Goal: Browse casually

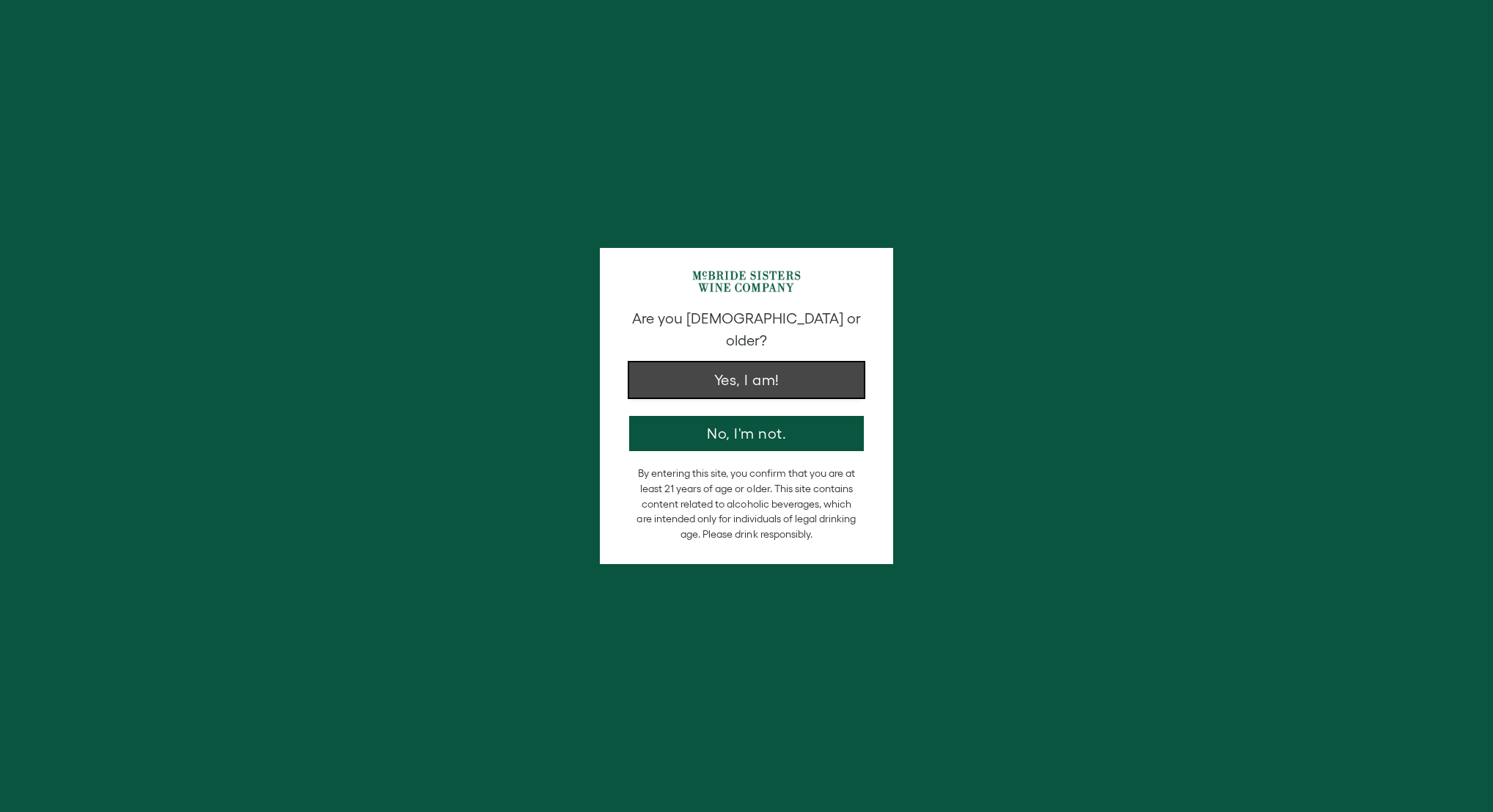
click at [740, 373] on button "Yes, I am!" at bounding box center [746, 380] width 235 height 35
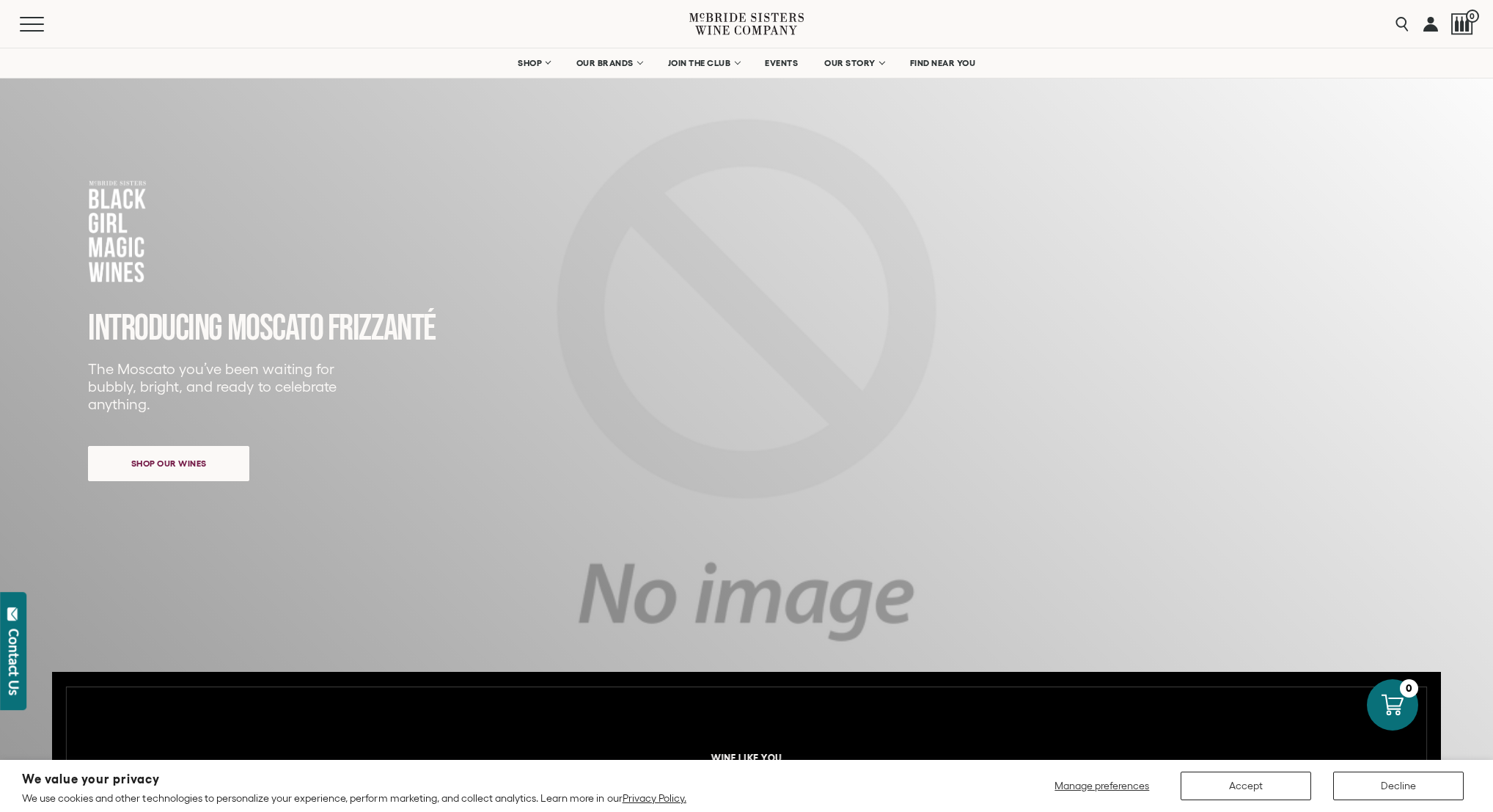
click at [721, 23] on icon at bounding box center [746, 24] width 114 height 42
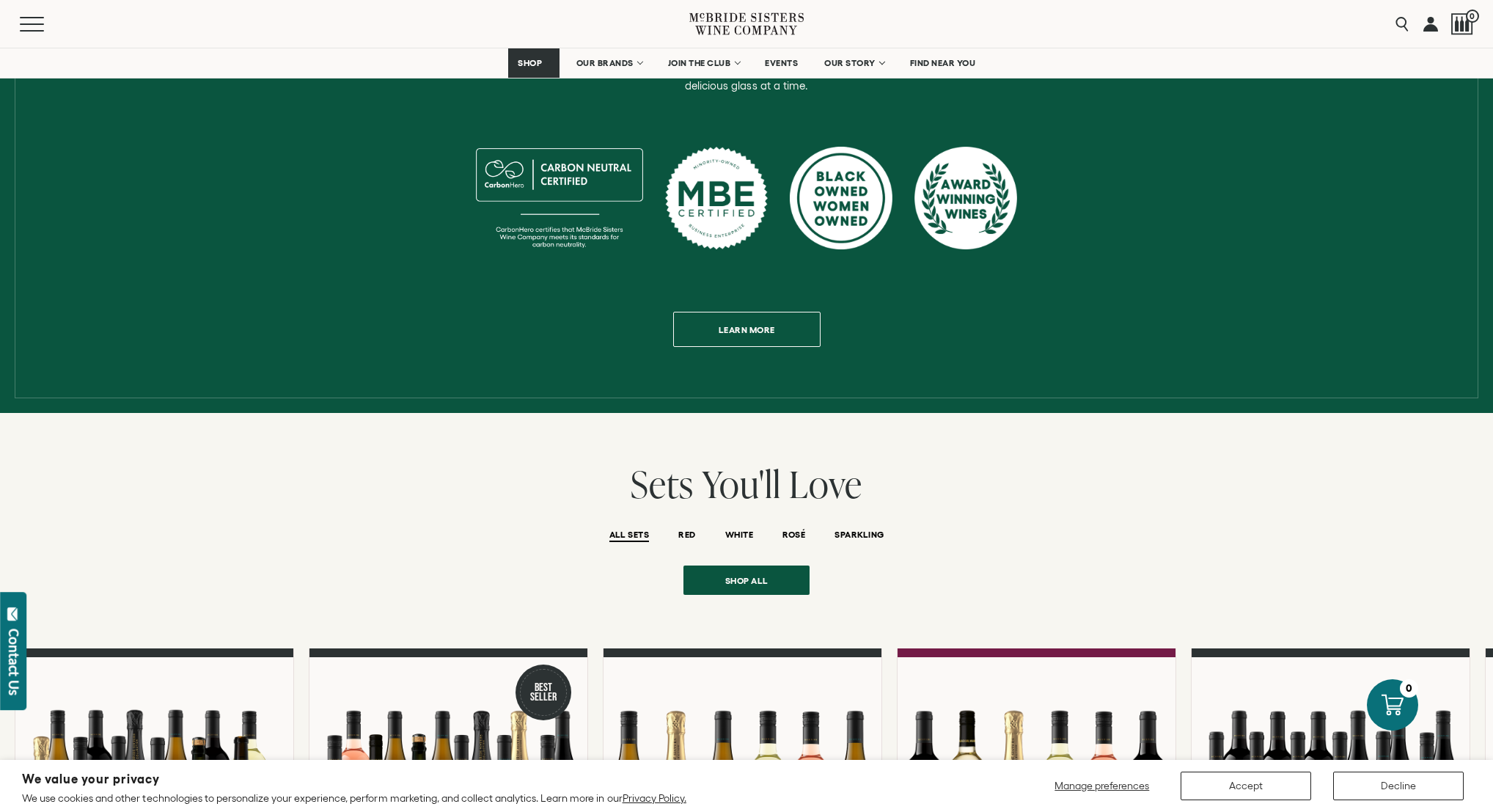
scroll to position [745, 0]
